Goal: Transaction & Acquisition: Obtain resource

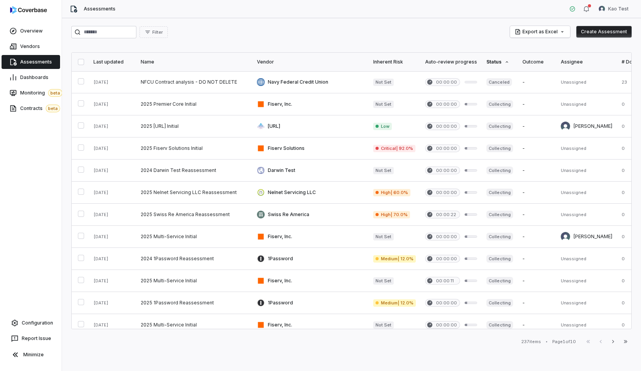
click at [7, 69] on div "Assessments" at bounding box center [31, 61] width 62 height 15
click at [24, 65] on span "Assessments" at bounding box center [36, 62] width 32 height 6
click at [48, 44] on link "Vendors" at bounding box center [31, 47] width 59 height 14
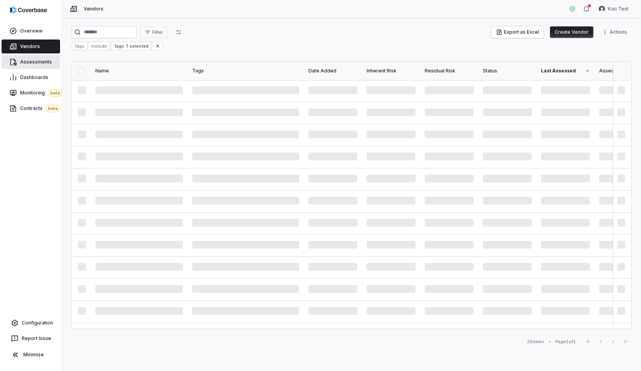
click at [45, 60] on span "Assessments" at bounding box center [36, 62] width 32 height 6
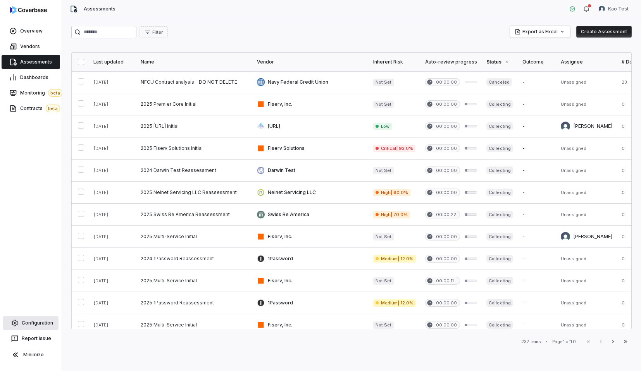
click at [45, 329] on link "Configuration" at bounding box center [30, 323] width 55 height 14
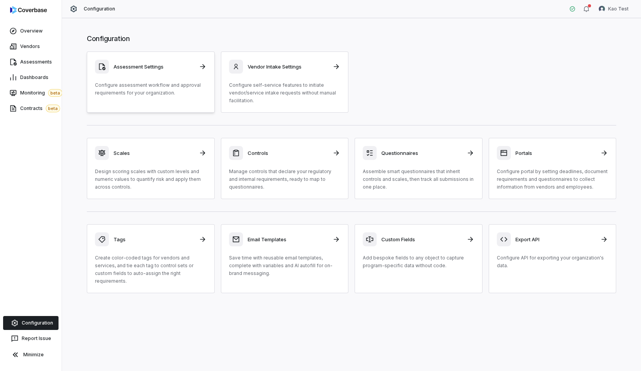
click at [198, 82] on p "Configure assessment workflow and approval requirements for your organization." at bounding box center [151, 88] width 112 height 15
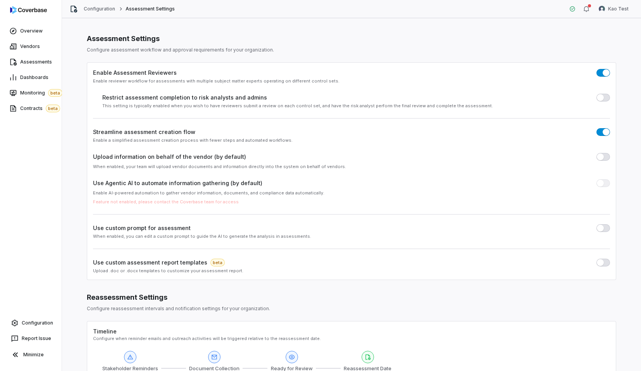
click at [598, 267] on div "Use custom assessment report templates beta Upload .doc or .docx templates to c…" at bounding box center [351, 265] width 517 height 15
click at [602, 266] on button "button" at bounding box center [603, 263] width 14 height 8
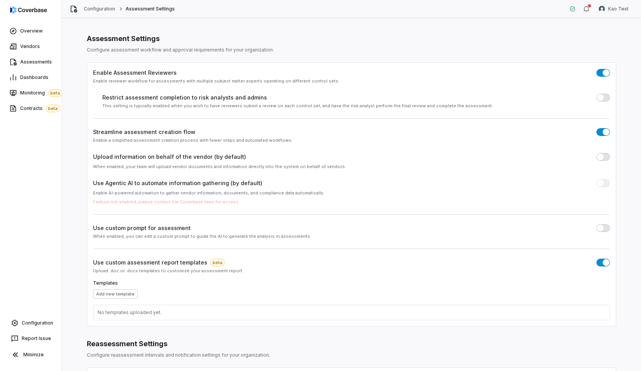
click at [115, 312] on div "No templates uploaded yet." at bounding box center [352, 313] width 508 height 6
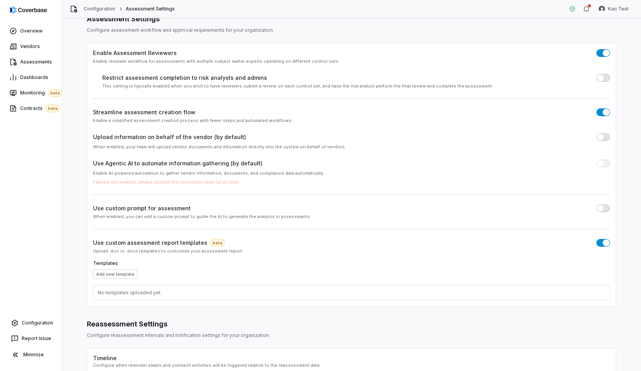
scroll to position [15, 0]
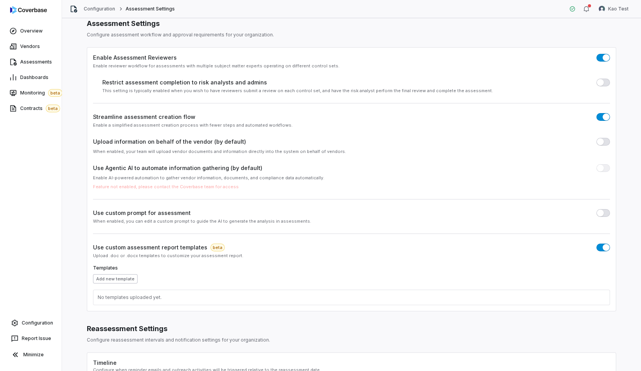
click at [116, 281] on button "Add new template" at bounding box center [115, 278] width 45 height 9
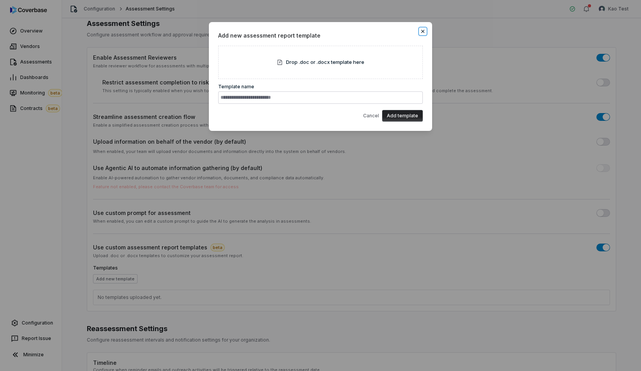
click at [421, 34] on icon "button" at bounding box center [423, 31] width 6 height 6
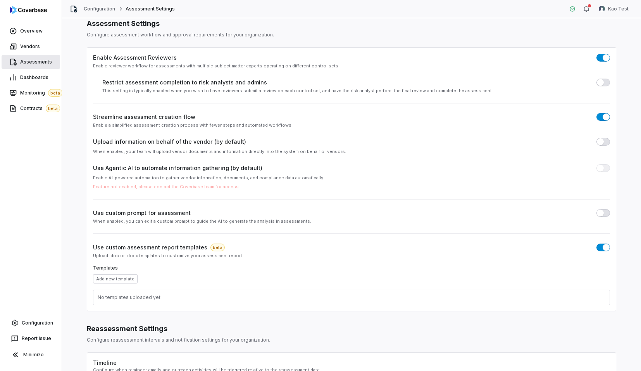
click at [39, 61] on span "Assessments" at bounding box center [36, 62] width 32 height 6
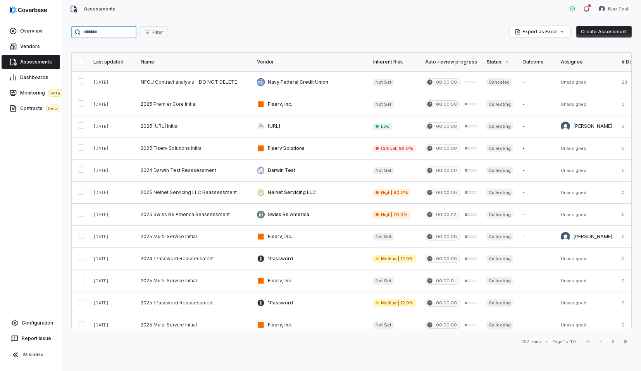
click at [115, 34] on input "search" at bounding box center [103, 32] width 65 height 12
type input "******"
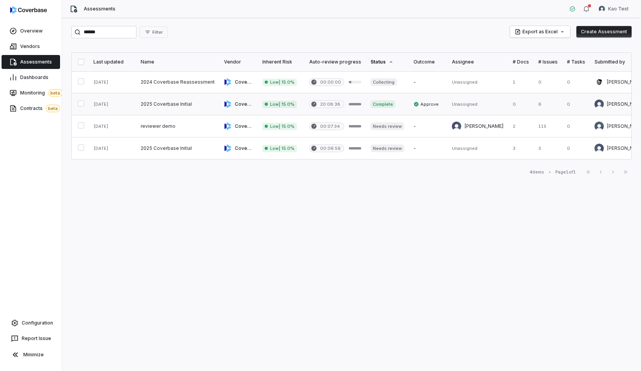
click at [198, 106] on link at bounding box center [177, 104] width 83 height 22
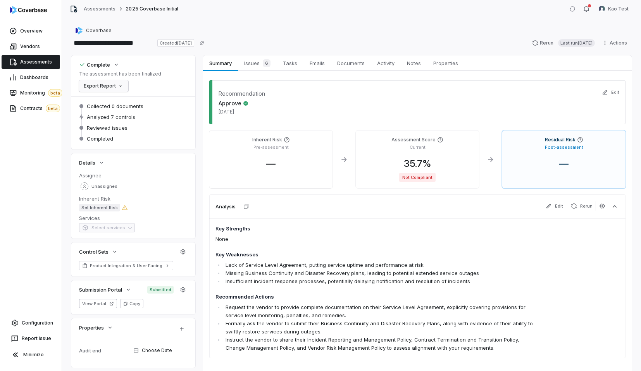
click at [103, 90] on html "**********" at bounding box center [320, 185] width 641 height 371
click at [122, 131] on div "Export as Word" at bounding box center [109, 127] width 55 height 12
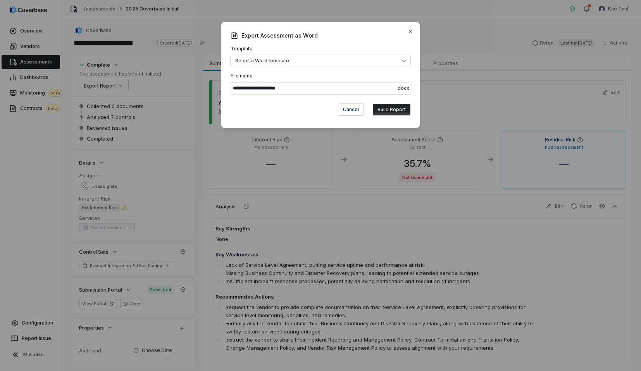
click at [282, 67] on div "**********" at bounding box center [321, 70] width 180 height 49
click at [293, 62] on button "Select a Word template" at bounding box center [321, 61] width 180 height 12
click at [346, 47] on label "Template Select a Word template" at bounding box center [321, 56] width 180 height 21
click at [346, 55] on button "Select a Word template" at bounding box center [321, 61] width 180 height 12
click at [397, 40] on div "**********" at bounding box center [320, 75] width 198 height 106
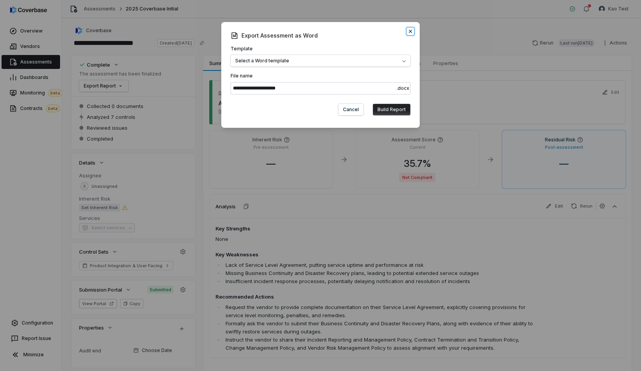
click at [411, 34] on icon "button" at bounding box center [410, 31] width 6 height 6
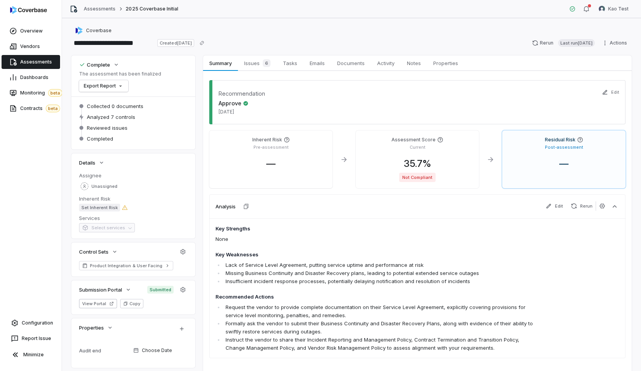
click at [323, 21] on div "**********" at bounding box center [351, 194] width 579 height 353
click at [31, 112] on span "Contracts beta" at bounding box center [40, 109] width 40 height 8
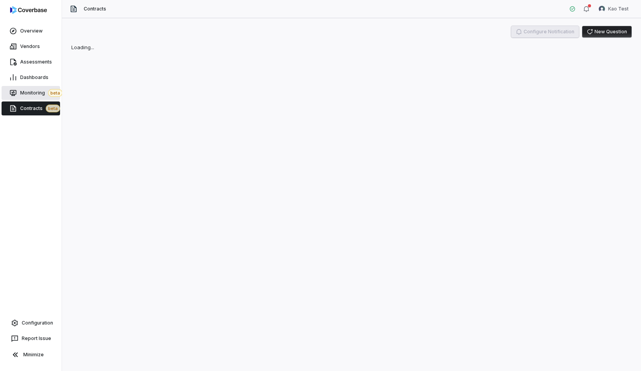
click at [31, 95] on span "Monitoring beta" at bounding box center [41, 93] width 42 height 8
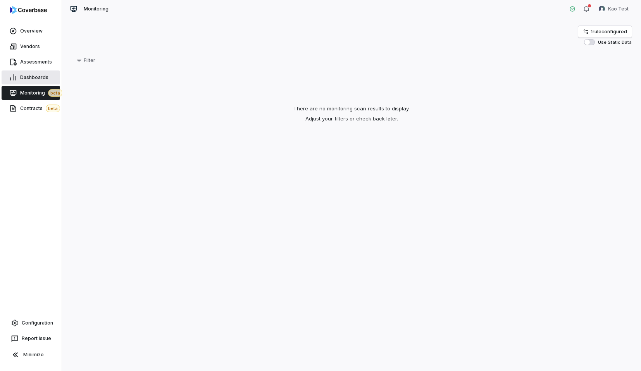
click at [37, 79] on span "Dashboards" at bounding box center [34, 77] width 28 height 6
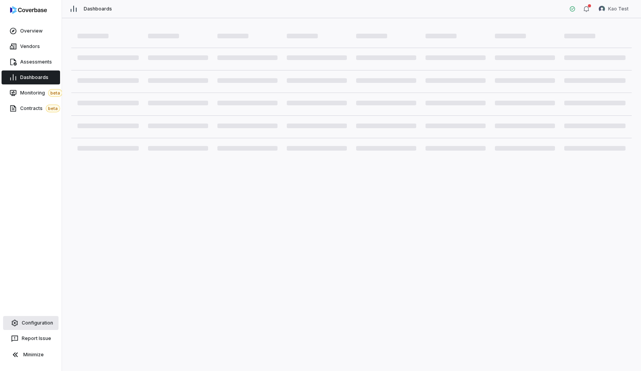
click at [45, 327] on link "Configuration" at bounding box center [30, 323] width 55 height 14
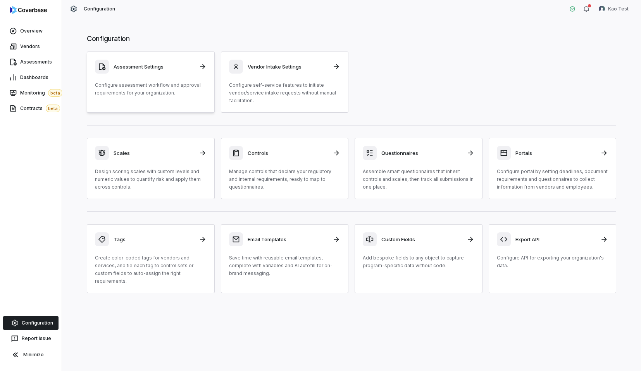
click at [194, 104] on link "Assessment Settings Configure assessment workflow and approval requirements for…" at bounding box center [151, 82] width 128 height 61
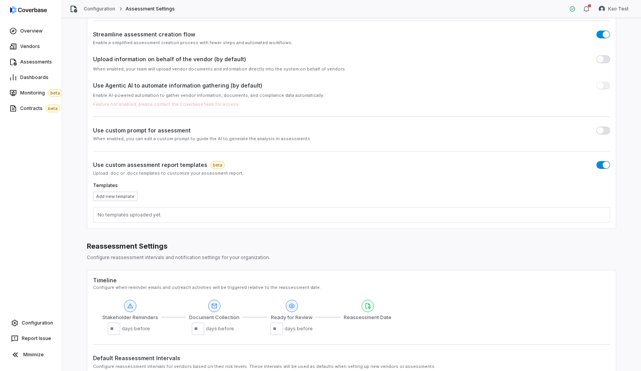
scroll to position [163, 0]
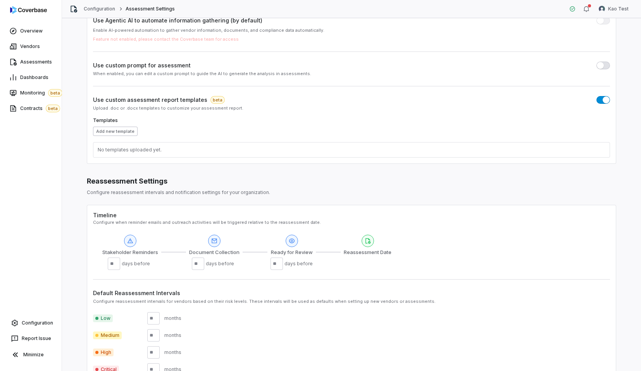
click at [121, 131] on button "Add new template" at bounding box center [115, 131] width 45 height 9
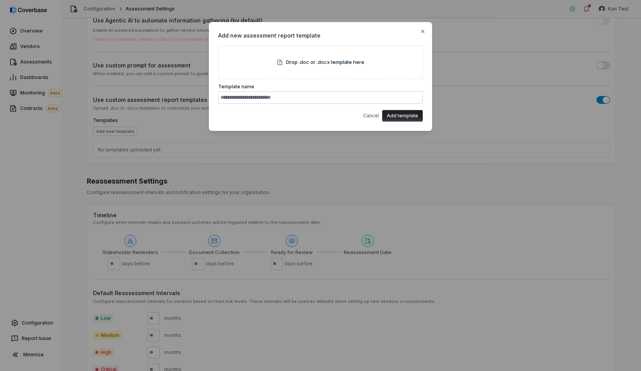
click at [311, 68] on div "Drop .doc or .docx template here" at bounding box center [320, 62] width 205 height 33
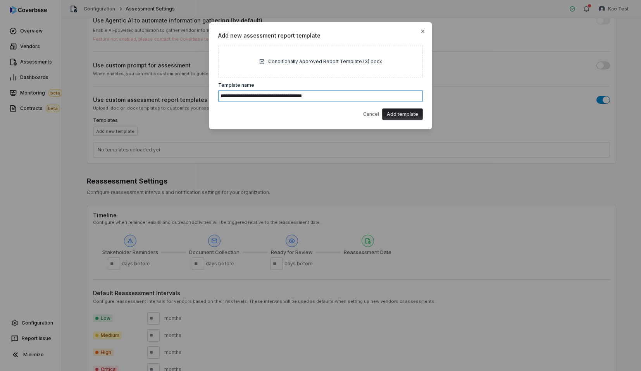
click at [337, 99] on input "**********" at bounding box center [320, 96] width 205 height 12
type input "**********"
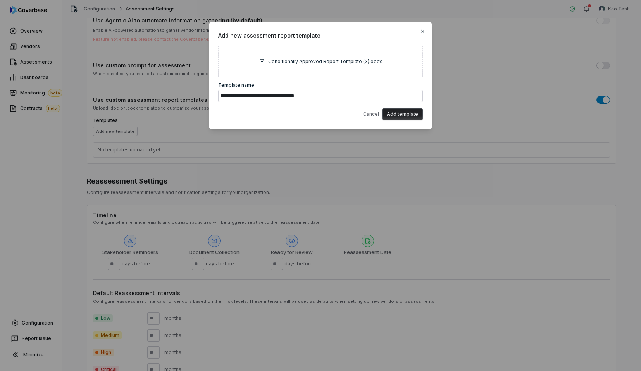
click at [405, 112] on button "Add template" at bounding box center [402, 114] width 41 height 12
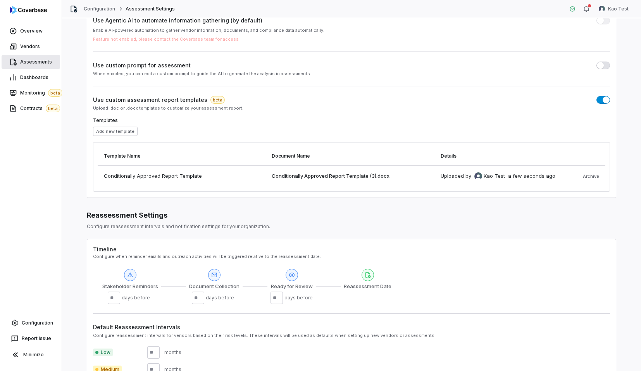
click at [49, 62] on span "Assessments" at bounding box center [36, 62] width 32 height 6
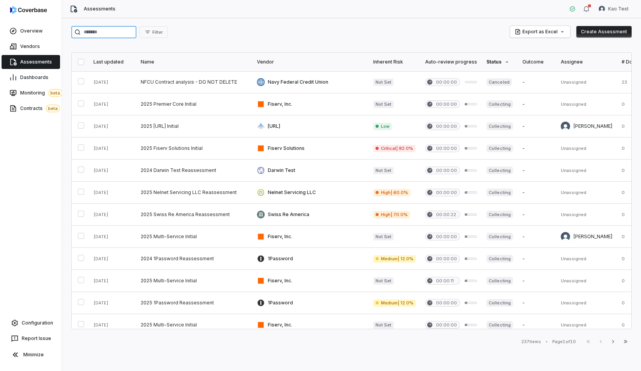
click at [136, 34] on input "search" at bounding box center [103, 32] width 65 height 12
click at [117, 28] on input "search" at bounding box center [103, 32] width 65 height 12
type input "******"
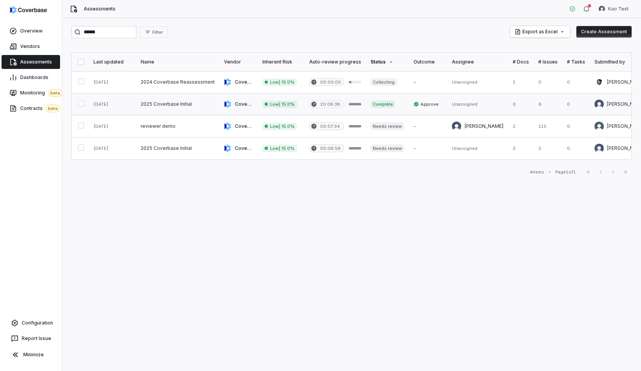
click at [178, 101] on link at bounding box center [177, 104] width 83 height 22
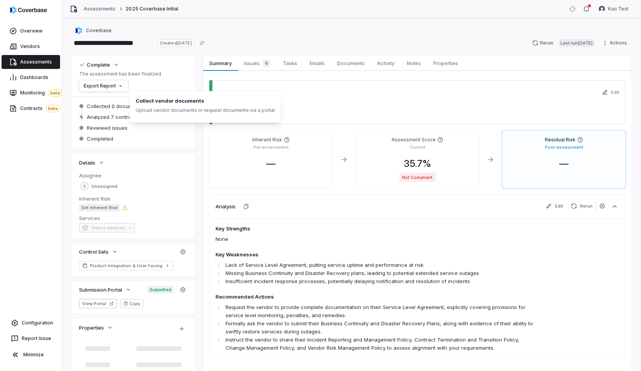
click at [116, 92] on div "Complete The assessment has been finalized Export Report" at bounding box center [133, 75] width 124 height 41
click at [119, 86] on html "**********" at bounding box center [320, 185] width 641 height 371
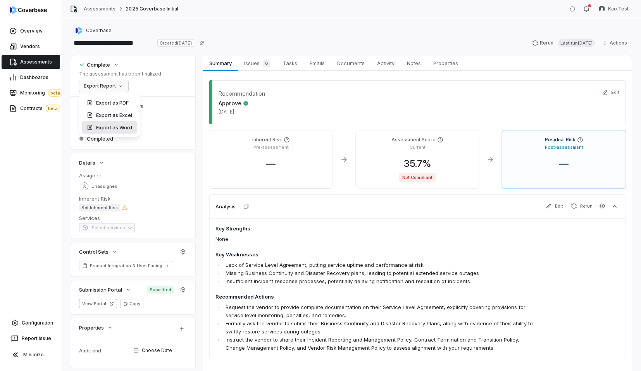
click at [129, 127] on div "Export as Word" at bounding box center [109, 127] width 55 height 12
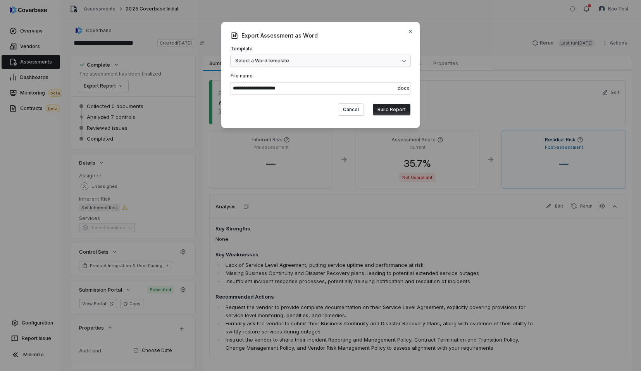
click at [295, 67] on button "Select a Word template" at bounding box center [321, 61] width 180 height 12
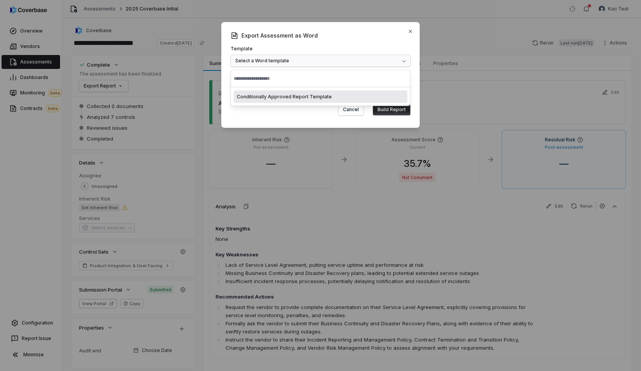
click at [302, 91] on div "Conditionally Approved Report Template" at bounding box center [321, 97] width 174 height 12
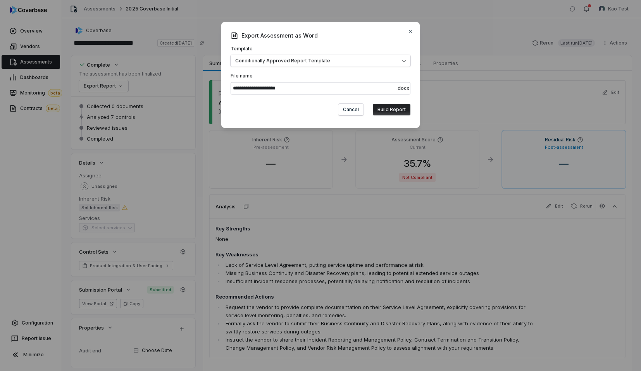
click at [398, 108] on button "Build Report" at bounding box center [392, 110] width 38 height 12
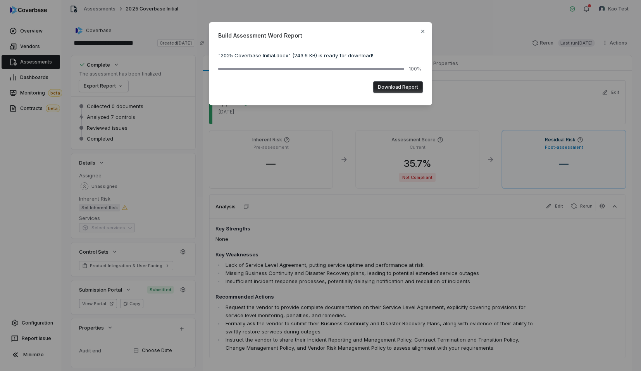
click at [405, 89] on button "Download Report" at bounding box center [398, 87] width 50 height 12
click at [422, 31] on icon "button" at bounding box center [422, 31] width 3 height 3
